Goal: Task Accomplishment & Management: Use online tool/utility

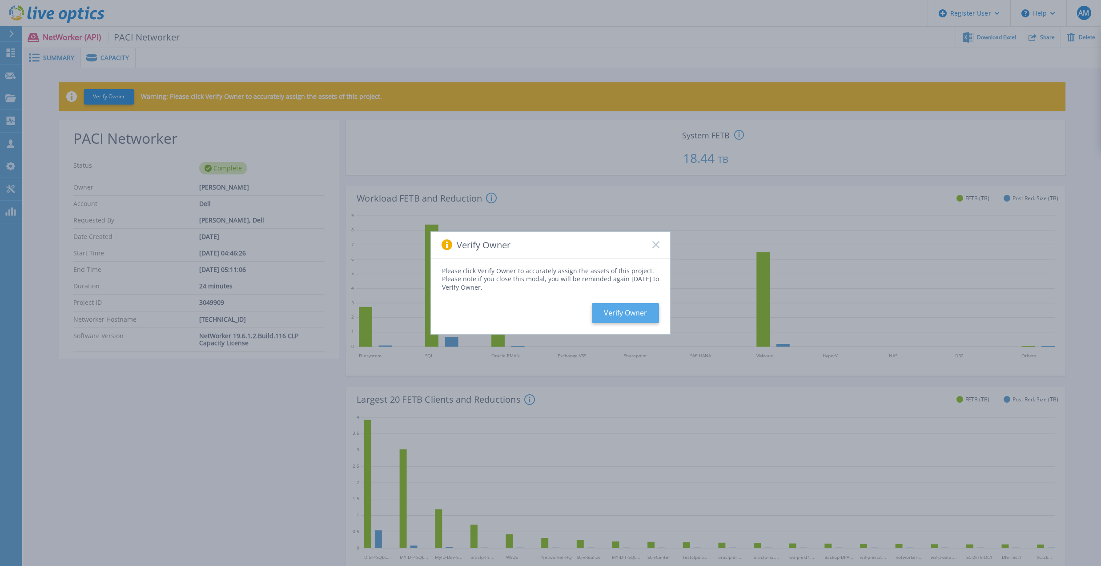
click at [621, 315] on button "Verify Owner" at bounding box center [625, 313] width 67 height 20
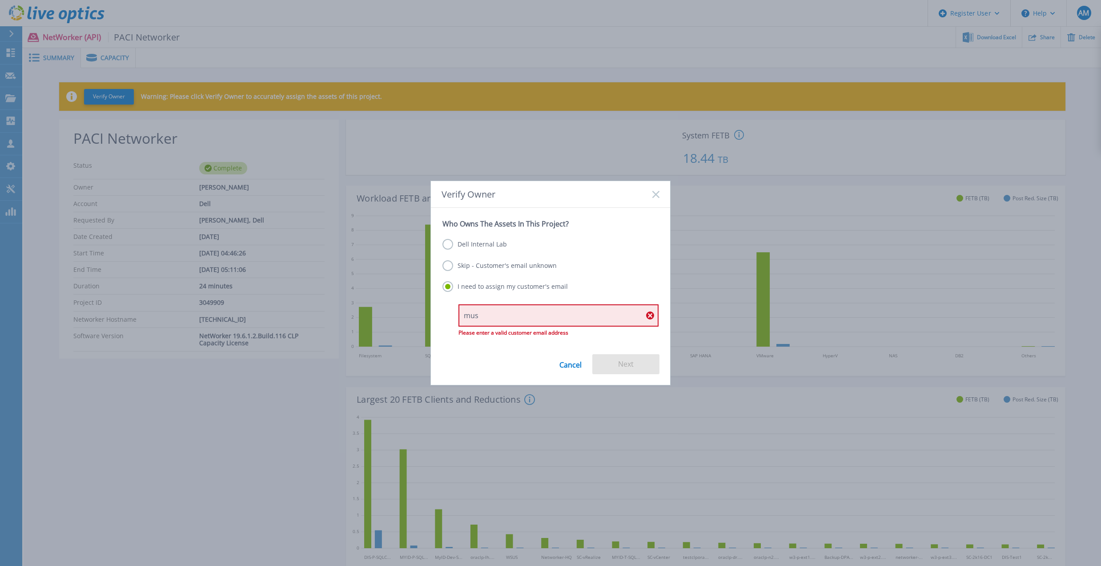
type input "[PERSON_NAME][EMAIL_ADDRESS][PERSON_NAME][DOMAIN_NAME]"
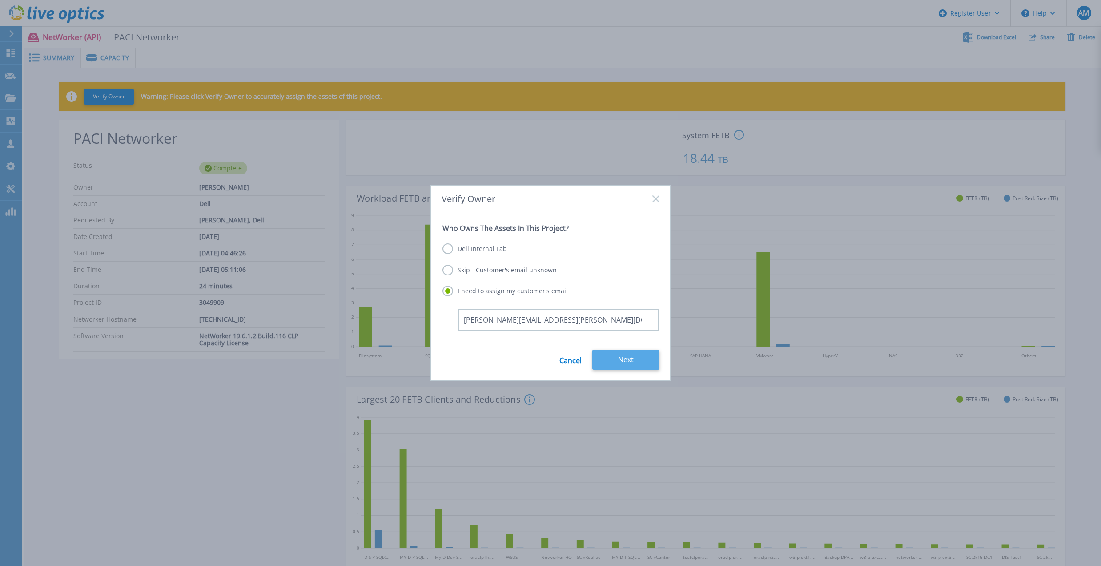
click at [632, 362] on button "Next" at bounding box center [625, 359] width 67 height 20
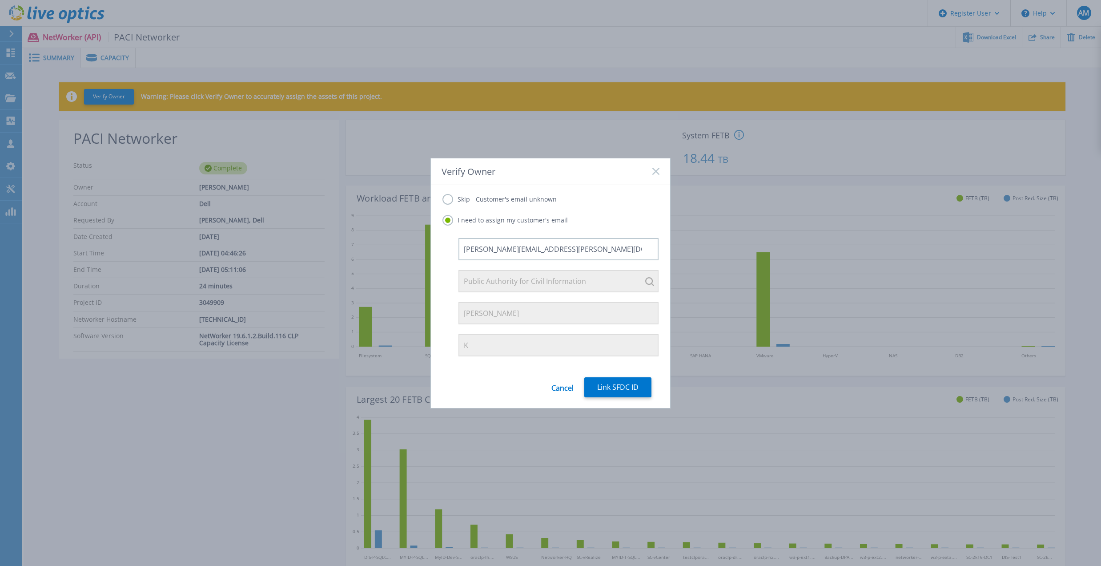
scroll to position [68, 0]
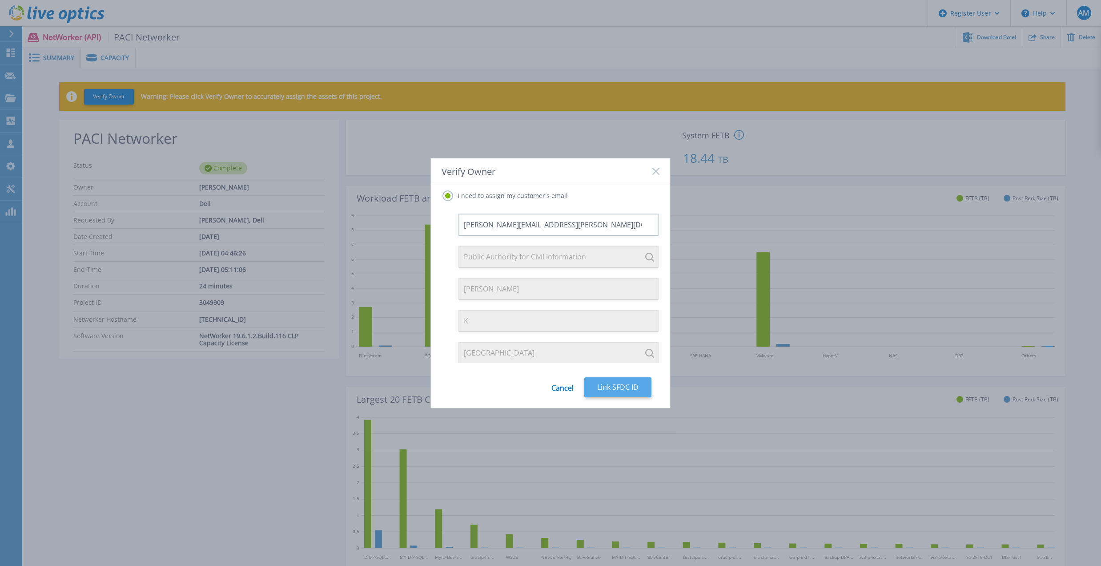
click at [614, 386] on button "Link SFDC ID" at bounding box center [617, 387] width 67 height 20
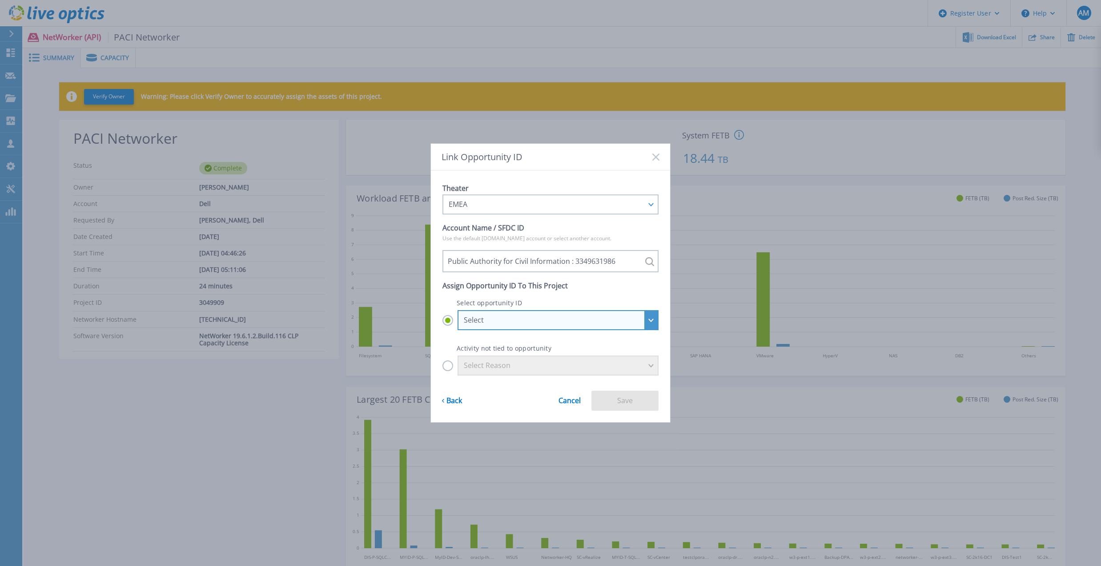
click at [575, 322] on div "Select" at bounding box center [553, 320] width 179 height 8
click at [0, 0] on input "Select Select ISG_APOS-PACI_ED2542018_3349631986-ENT-VxR-FY23Q4-1 : 24131304 IS…" at bounding box center [0, 0] width 0 height 0
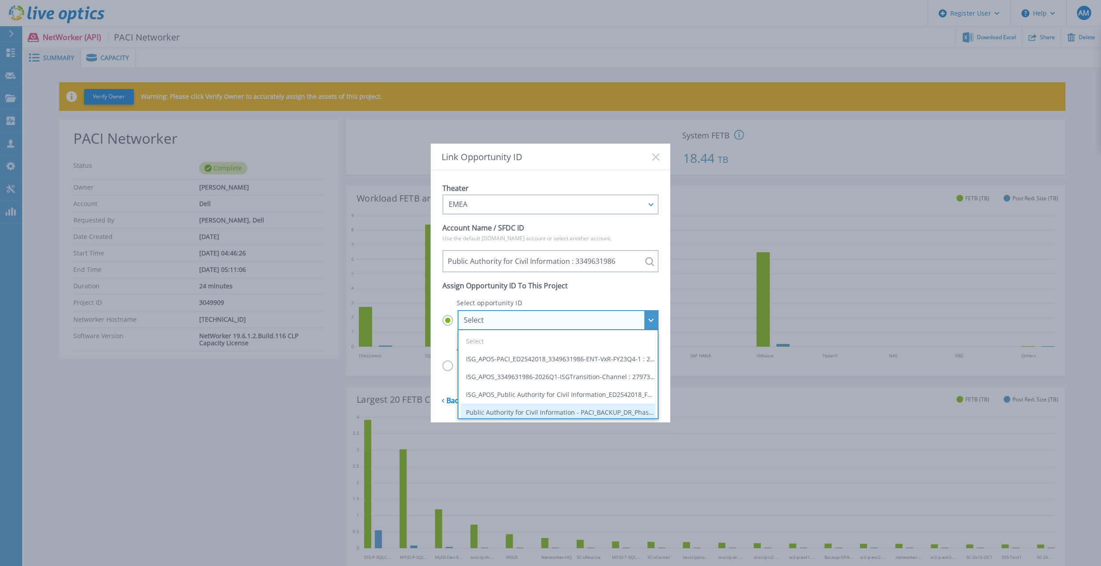
click at [611, 408] on li "Public Authority for Civil Information - PACI_BACKUP_DR_Phase2 : 19190170" at bounding box center [558, 412] width 195 height 18
click at [0, 0] on input "Select Select ISG_APOS-PACI_ED2542018_3349631986-ENT-VxR-FY23Q4-1 : 24131304 IS…" at bounding box center [0, 0] width 0 height 0
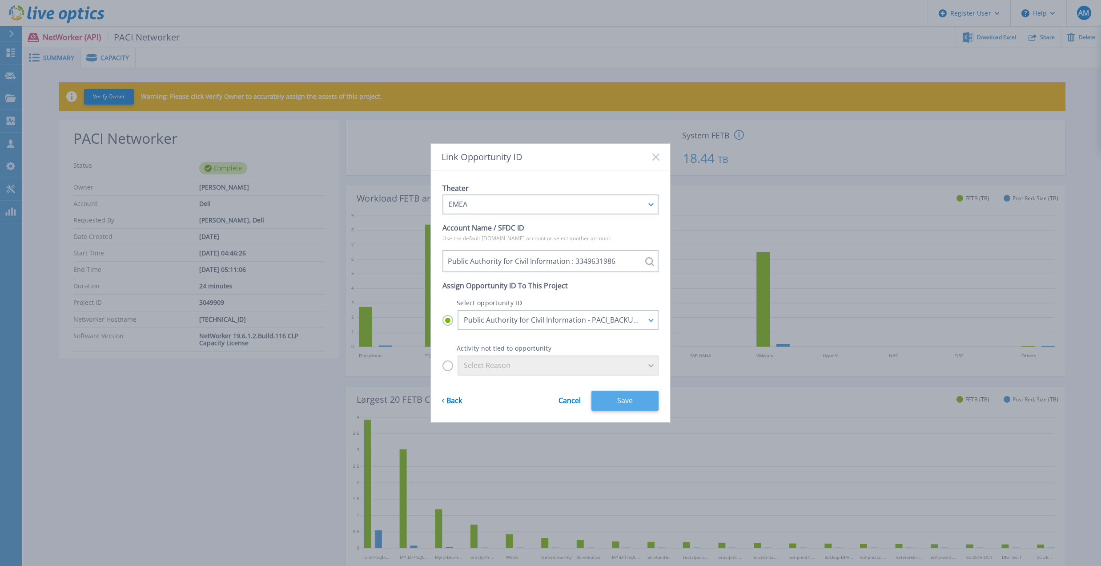
click at [608, 398] on button "Save" at bounding box center [624, 400] width 67 height 20
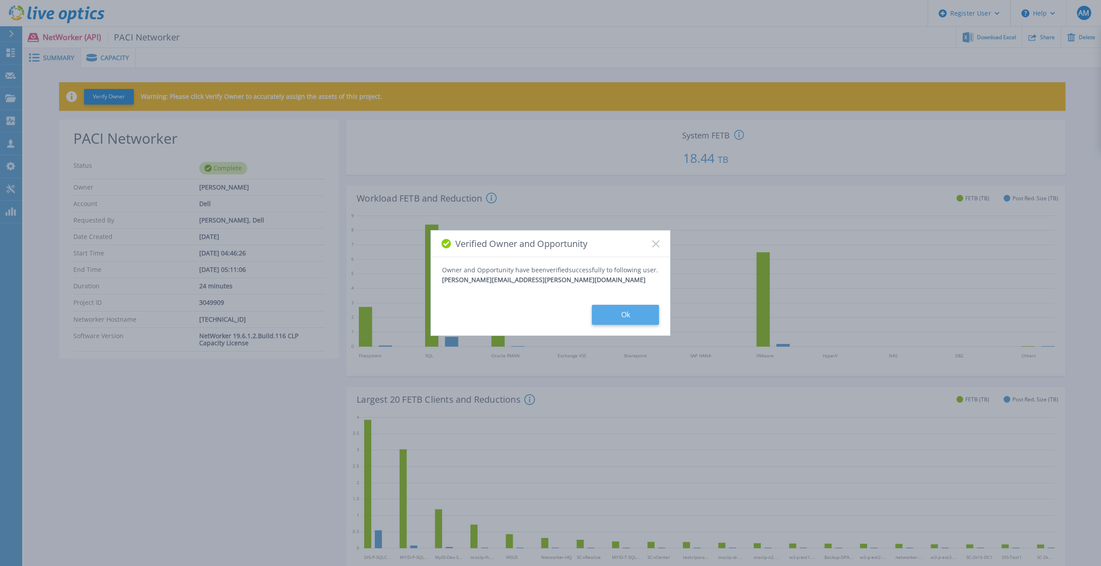
click at [633, 315] on button "Ok" at bounding box center [625, 315] width 67 height 20
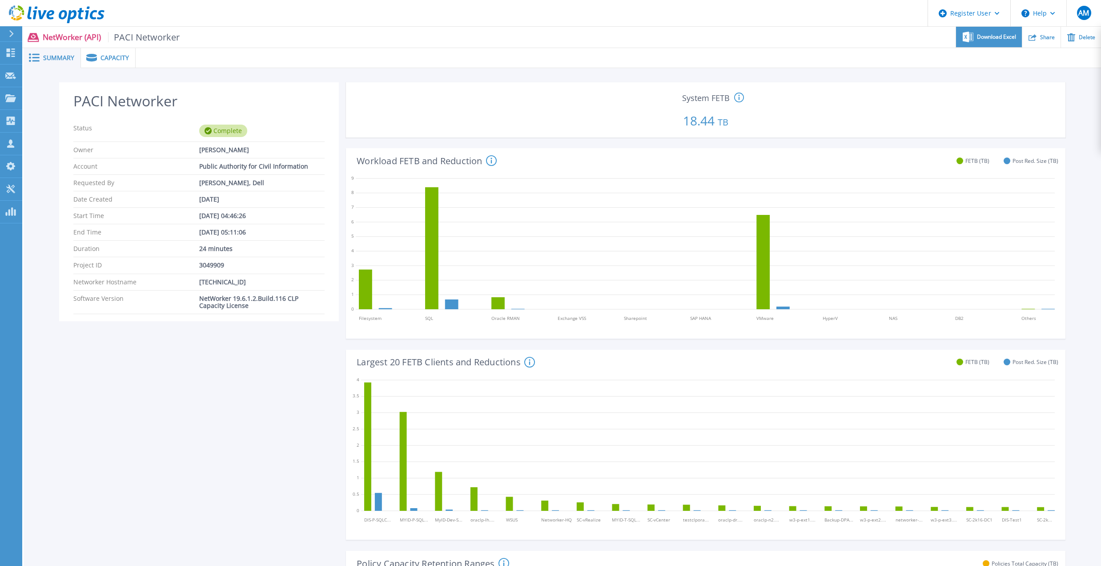
click at [984, 40] on span "Download Excel" at bounding box center [996, 36] width 39 height 5
click at [645, 21] on header "Register User Help AM Dell User Adeel Mehmood Adeel.Mehmood@Dell.com Dell My Pr…" at bounding box center [550, 13] width 1101 height 27
